Goal: Task Accomplishment & Management: Use online tool/utility

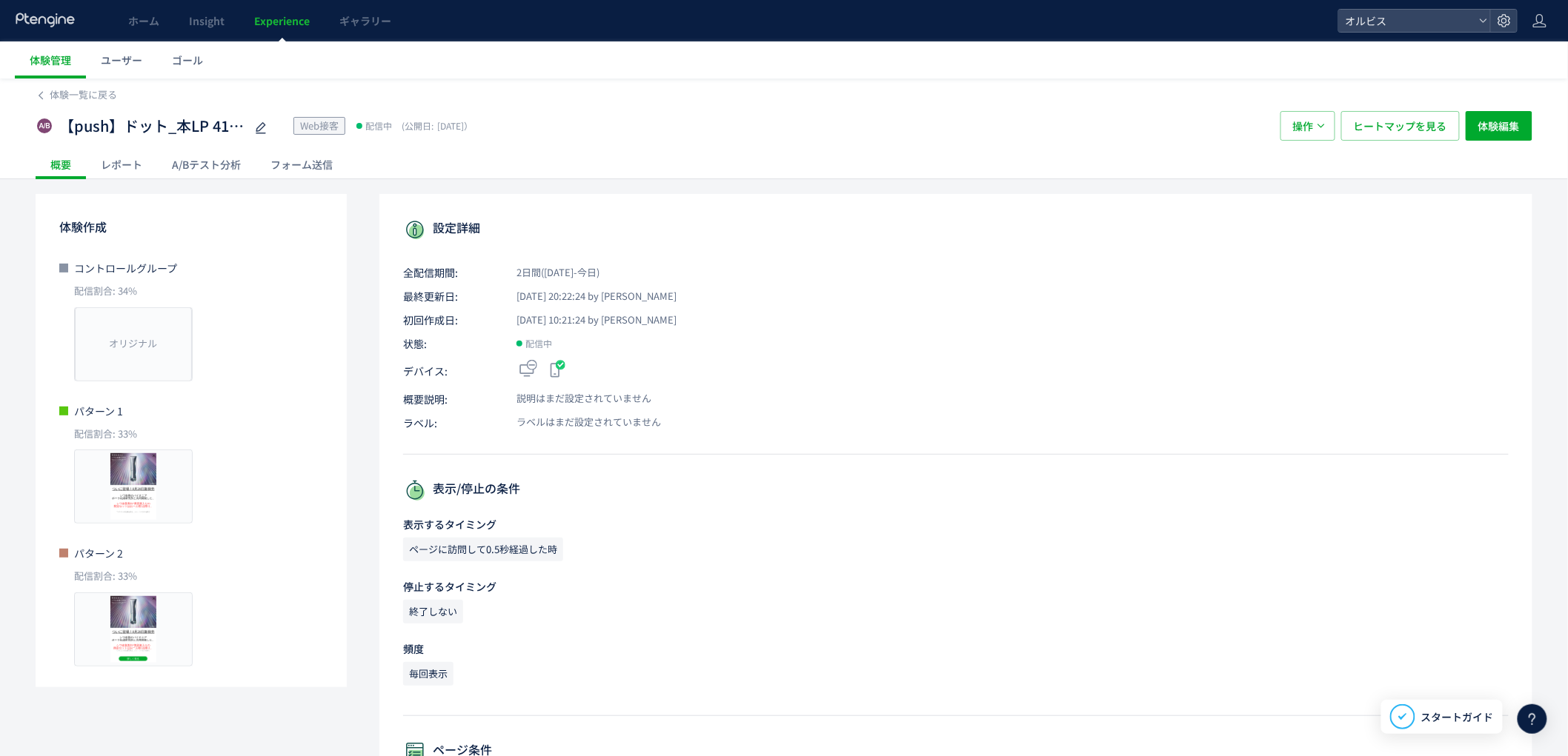
click at [230, 173] on div "A/Bテスト分析" at bounding box center [206, 164] width 99 height 29
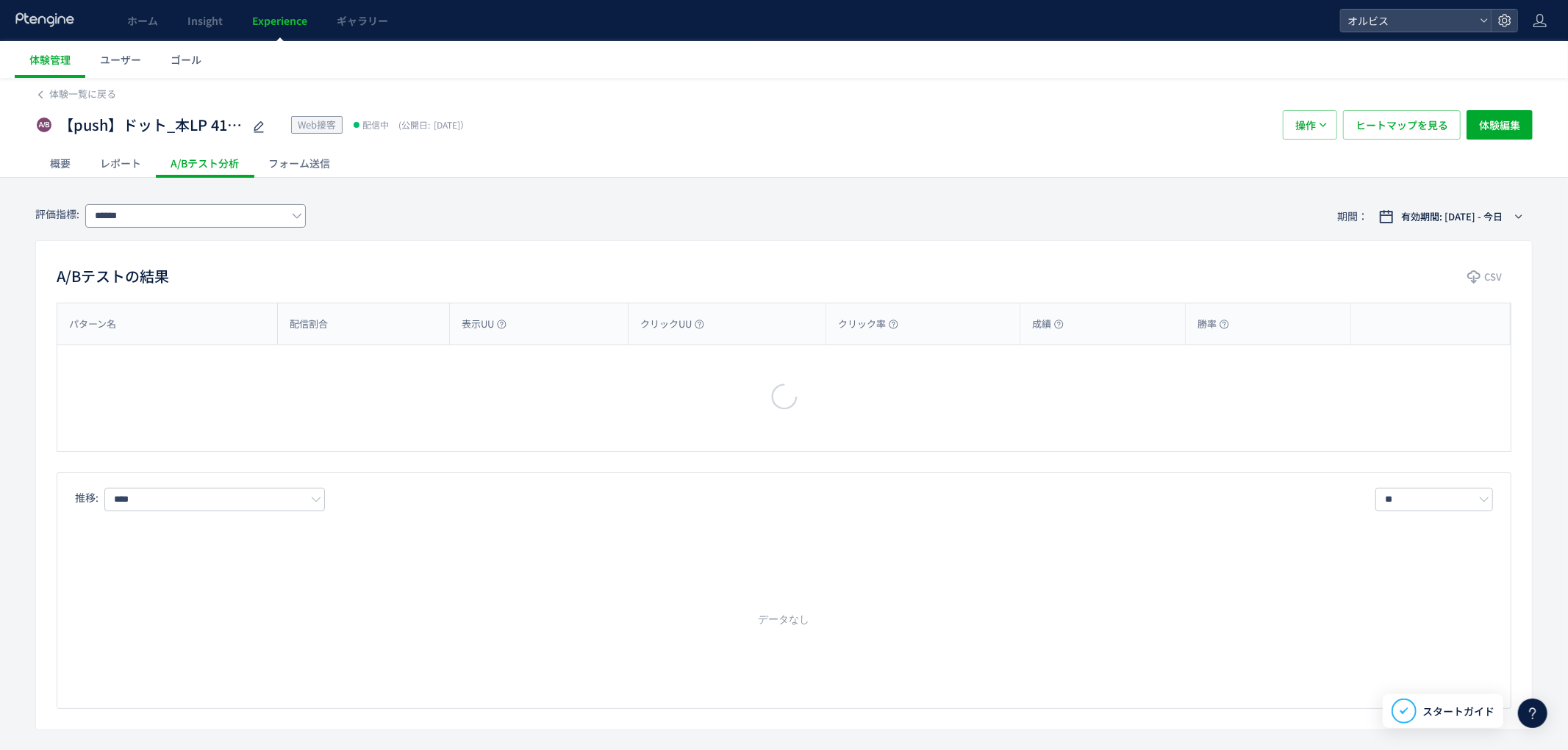
type input "**"
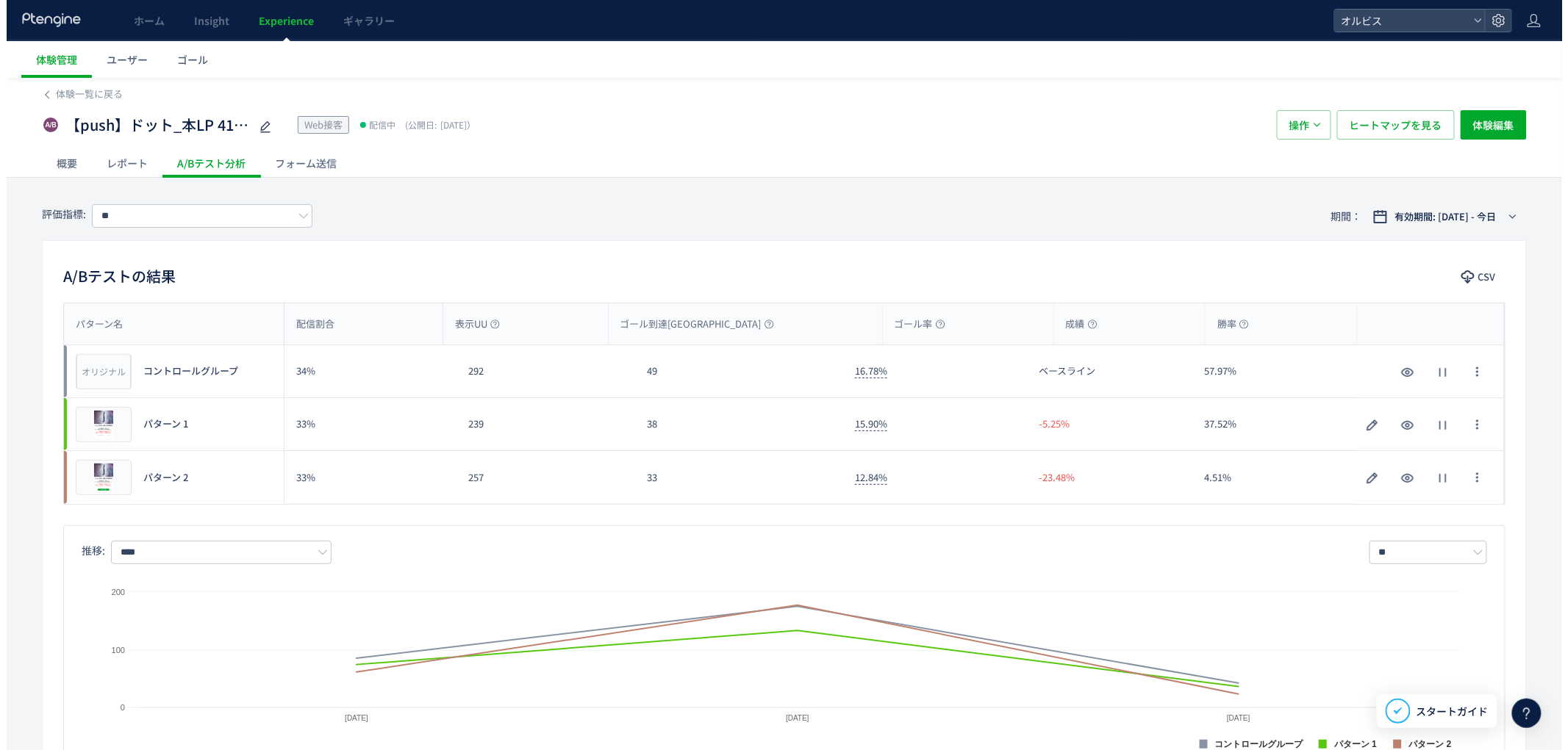
scroll to position [15, 0]
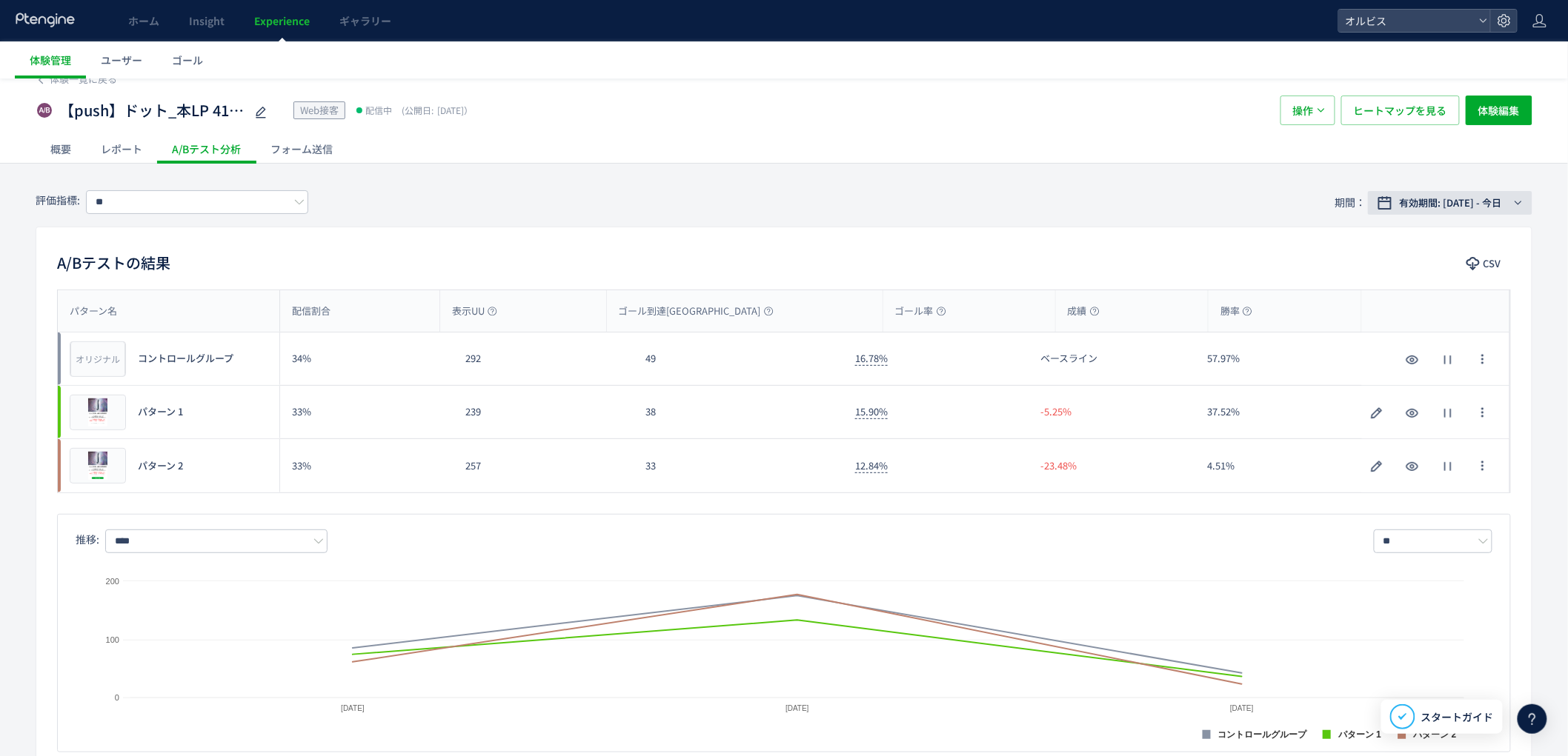
click at [1432, 209] on span "有効期間: [DATE] - 今日" at bounding box center [1451, 203] width 103 height 15
click at [1394, 452] on span "期間指定" at bounding box center [1400, 445] width 42 height 14
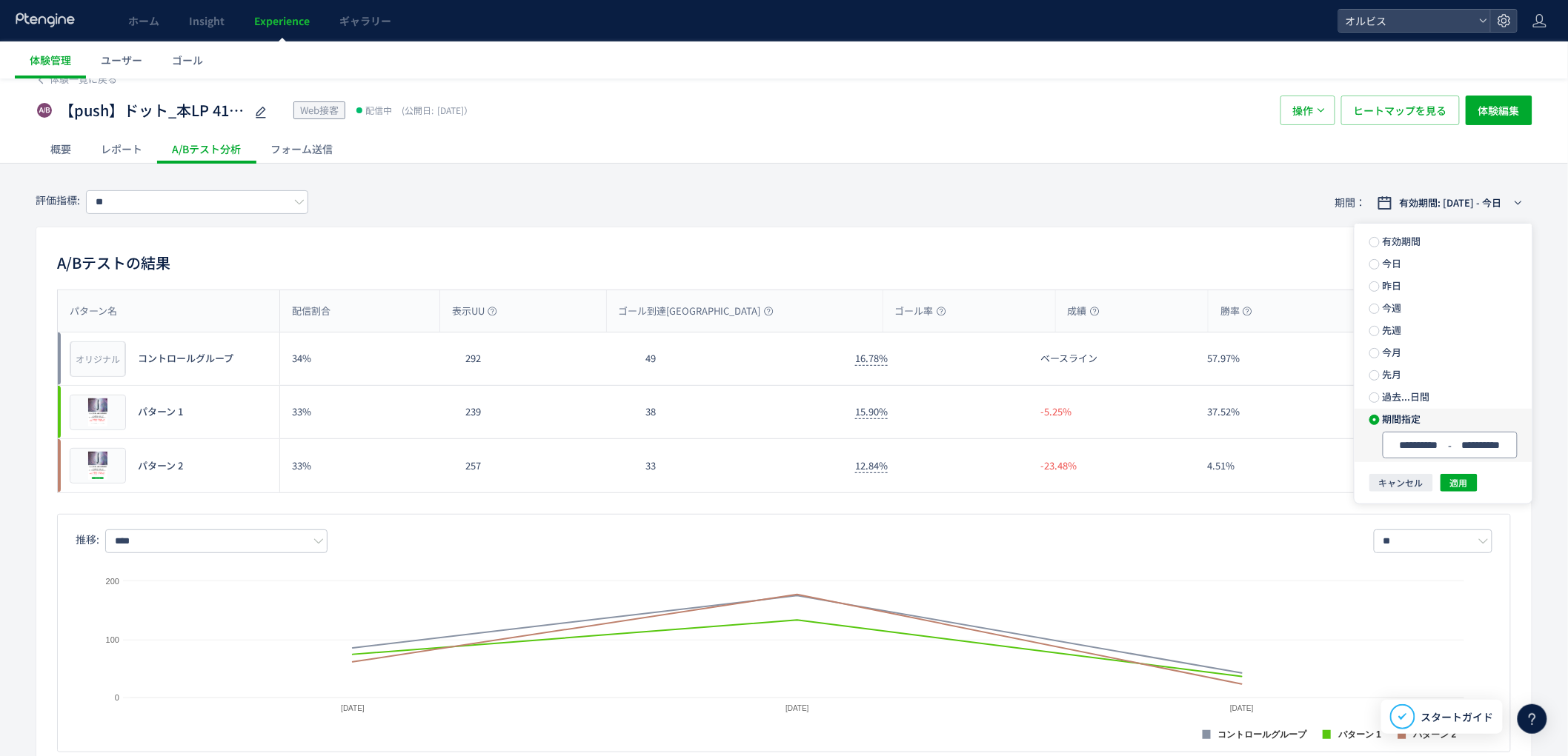
click at [0, 0] on span "-" at bounding box center [0, 0] width 0 height 0
click at [0, 0] on div "**********" at bounding box center [0, 0] width 0 height 0
click at [1396, 282] on span "昨日" at bounding box center [1391, 285] width 22 height 14
click at [1471, 453] on button "適用" at bounding box center [1459, 450] width 37 height 18
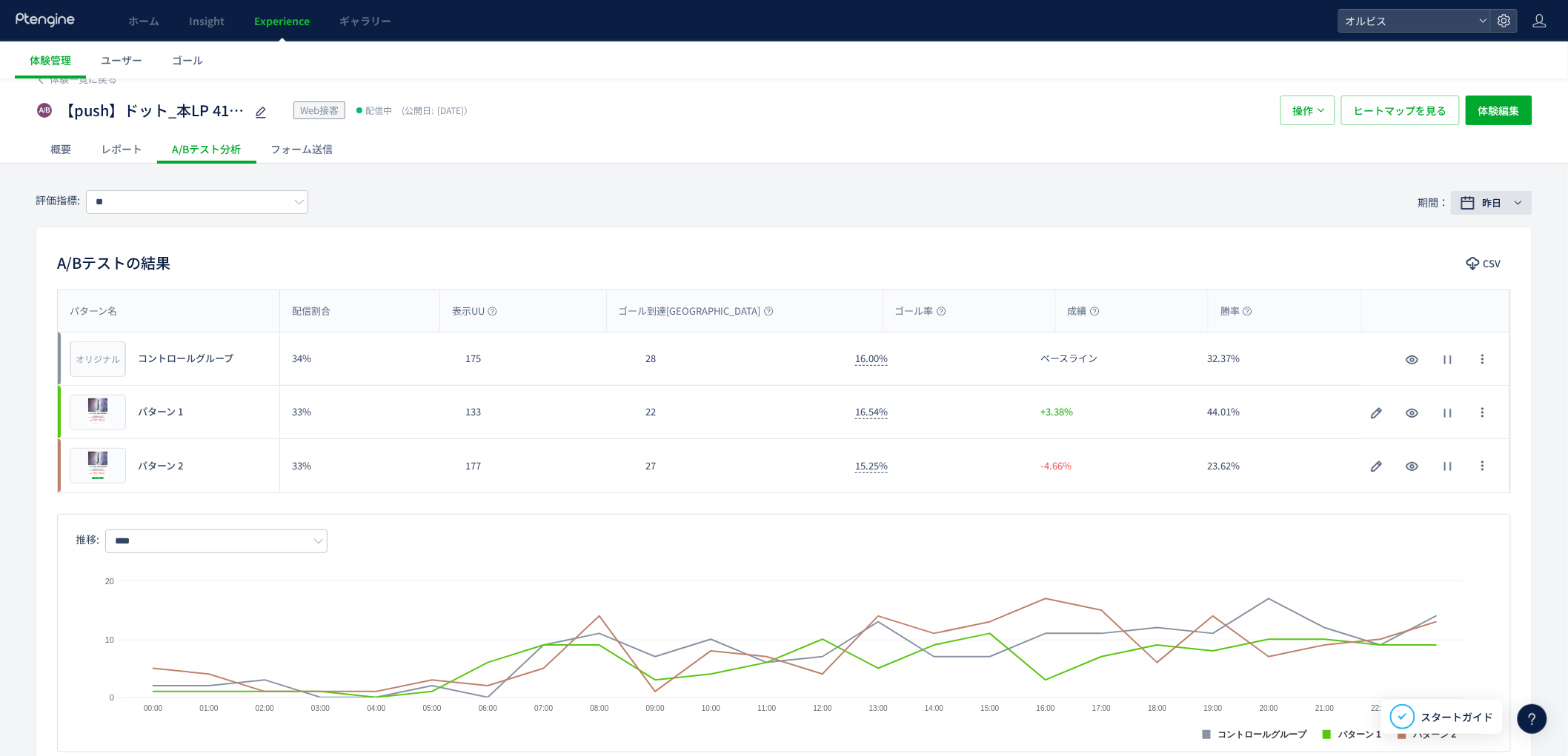
click at [1489, 209] on span "昨日" at bounding box center [1492, 203] width 20 height 15
click at [0, 0] on label "今日" at bounding box center [0, 0] width 0 height 0
click at [1462, 457] on span "適用" at bounding box center [1459, 450] width 18 height 18
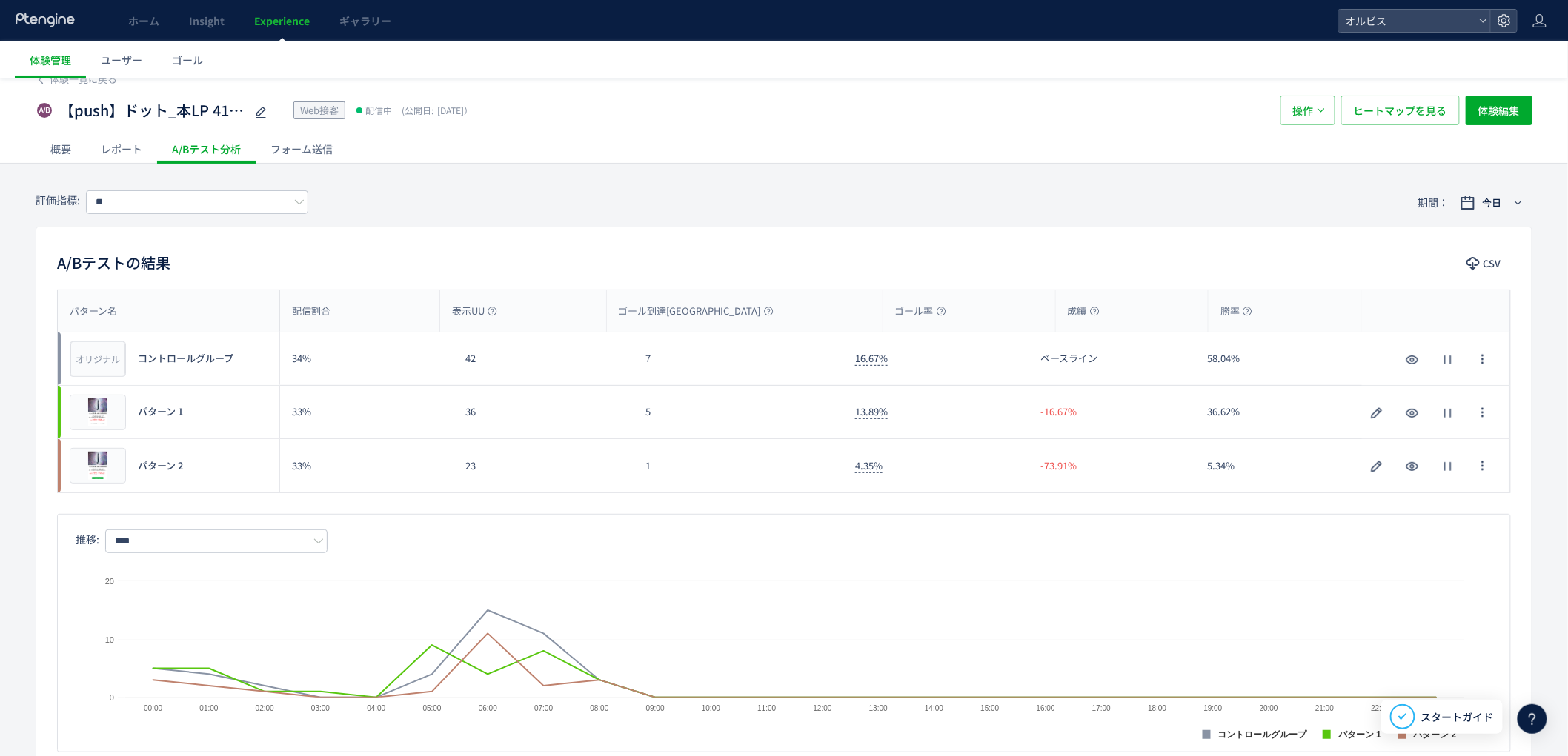
click at [276, 16] on span "Experience" at bounding box center [282, 20] width 55 height 15
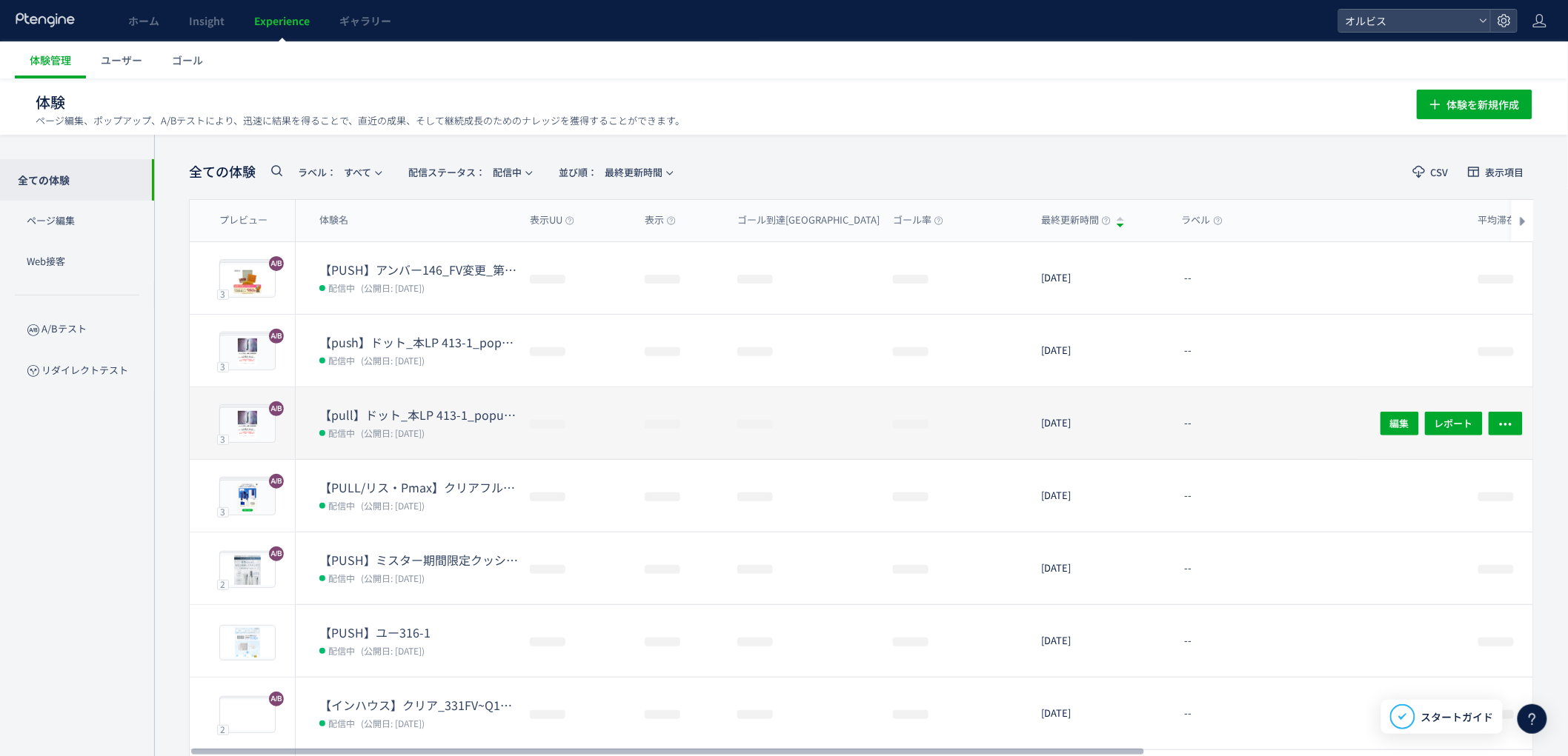
click at [453, 409] on dt "【pull】ドット_本LP 413-1_popup（リンクル）" at bounding box center [418, 415] width 199 height 17
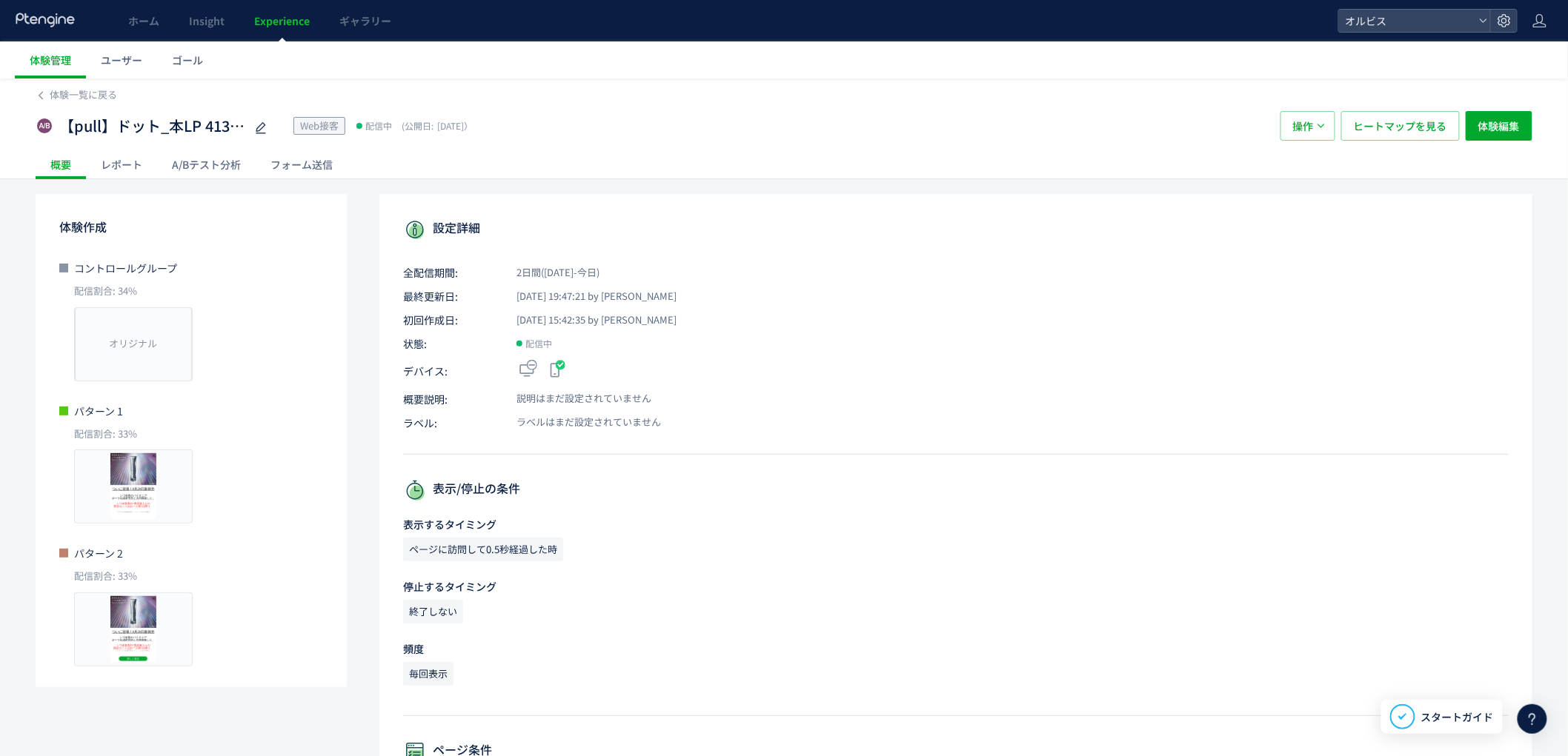
click at [182, 168] on div "A/Bテスト分析" at bounding box center [206, 164] width 99 height 29
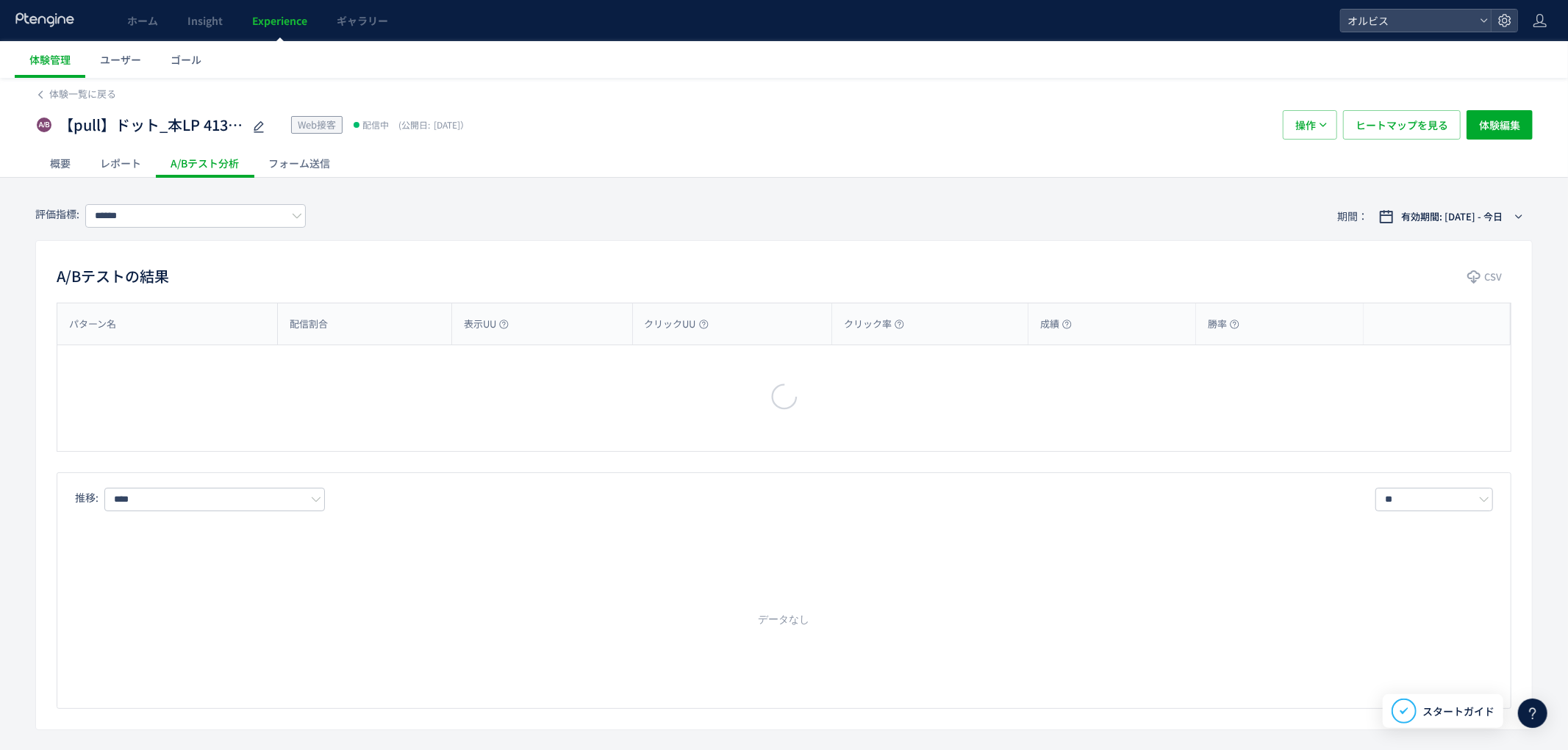
type input "**"
